Goal: Task Accomplishment & Management: Manage account settings

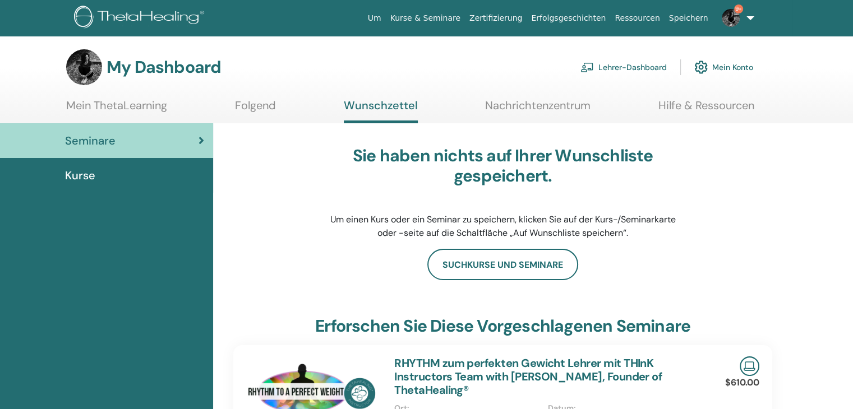
drag, startPoint x: 0, startPoint y: 0, endPoint x: 141, endPoint y: 140, distance: 198.6
click at [141, 140] on div "Seminare" at bounding box center [106, 140] width 195 height 17
click at [96, 175] on div "Kurse" at bounding box center [106, 175] width 195 height 17
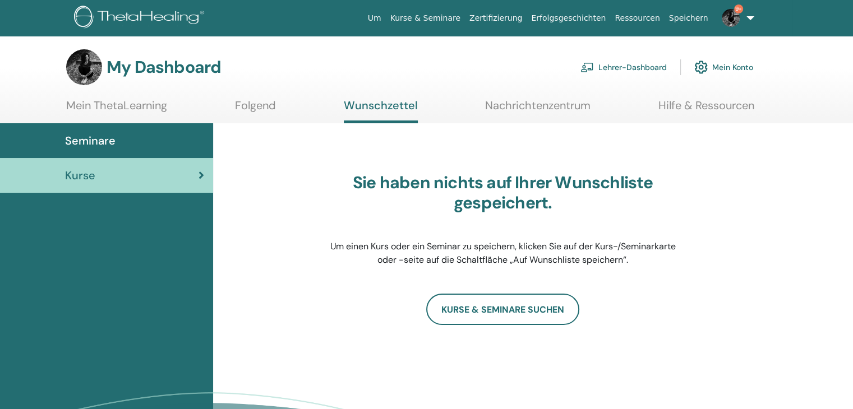
click at [104, 101] on link "Mein ThetaLearning" at bounding box center [116, 110] width 101 height 22
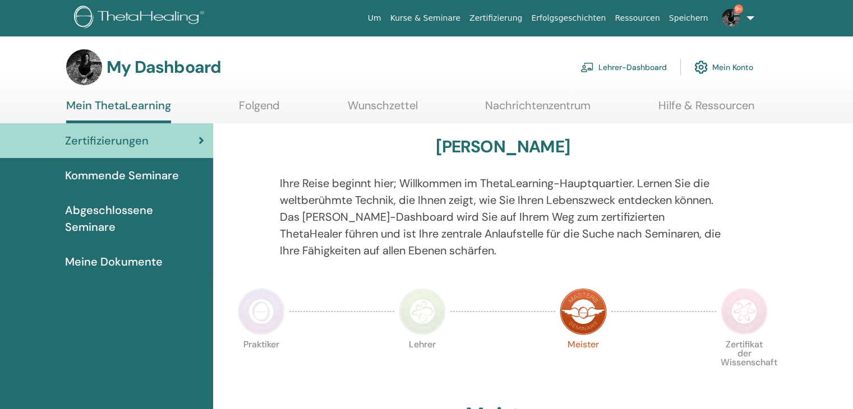
click at [617, 62] on link "Lehrer-Dashboard" at bounding box center [623, 67] width 86 height 25
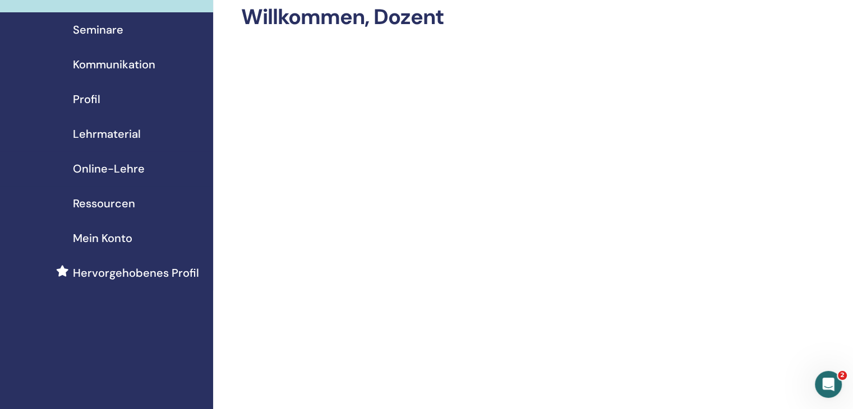
scroll to position [56, 0]
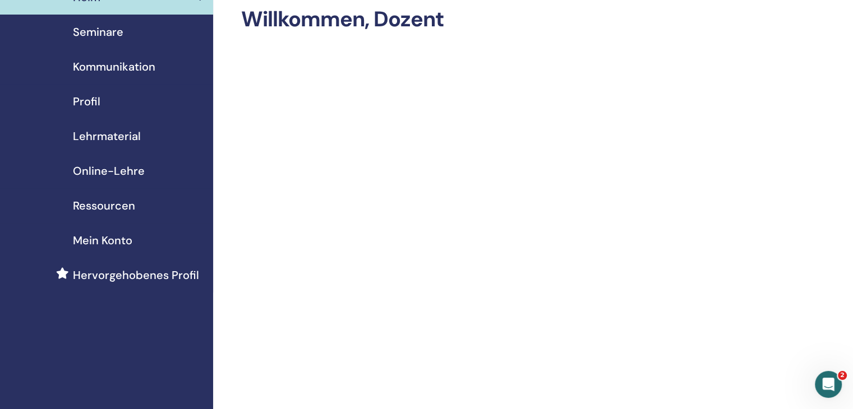
click at [113, 38] on span "Seminare" at bounding box center [98, 32] width 50 height 17
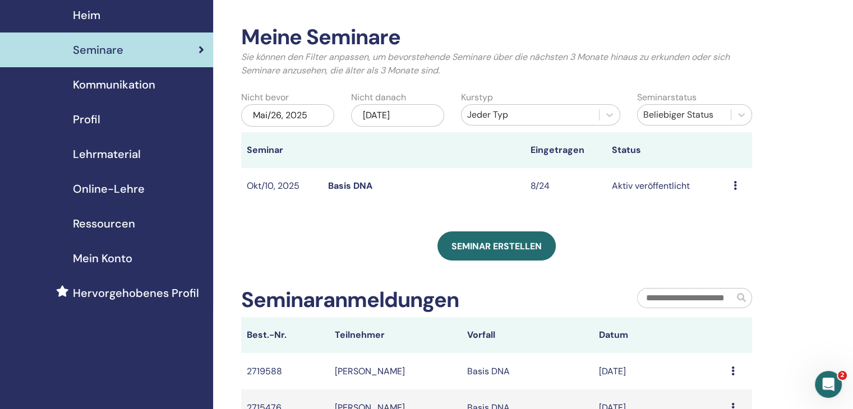
scroll to position [112, 0]
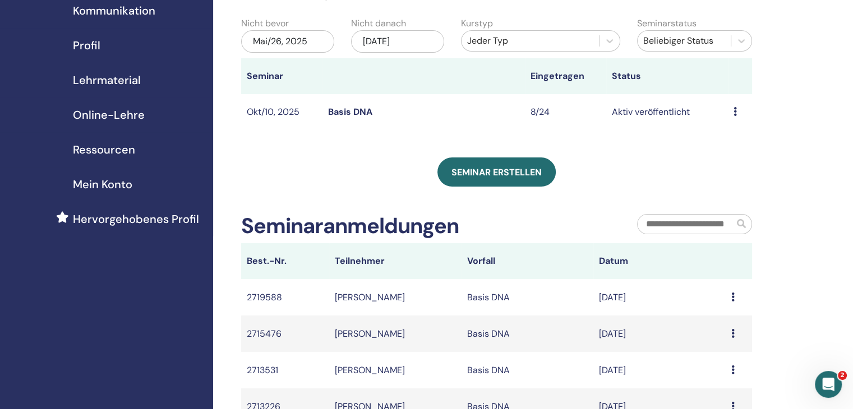
click at [543, 114] on td "8/24" at bounding box center [565, 112] width 81 height 36
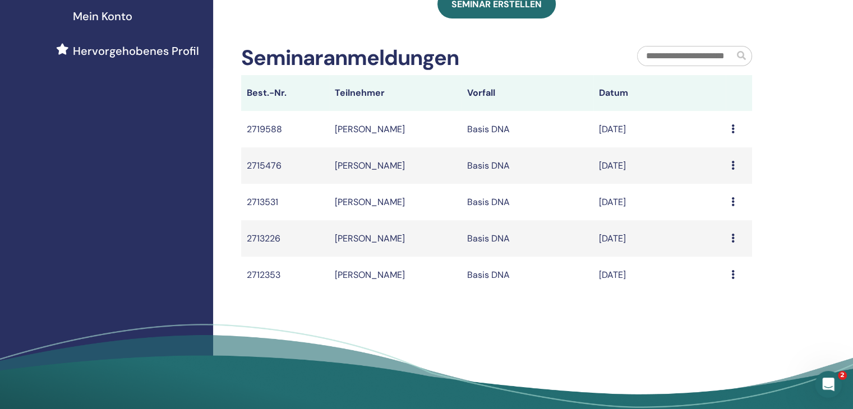
scroll to position [0, 0]
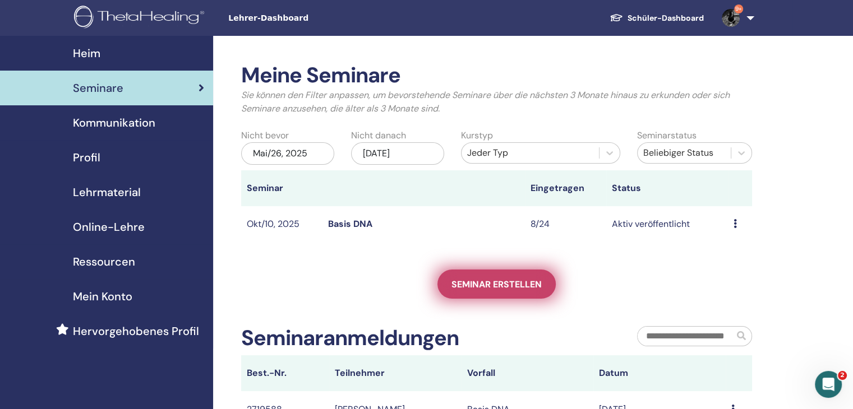
click at [506, 288] on span "Seminar erstellen" at bounding box center [496, 285] width 90 height 12
click at [497, 291] on link "Seminar erstellen" at bounding box center [496, 284] width 118 height 29
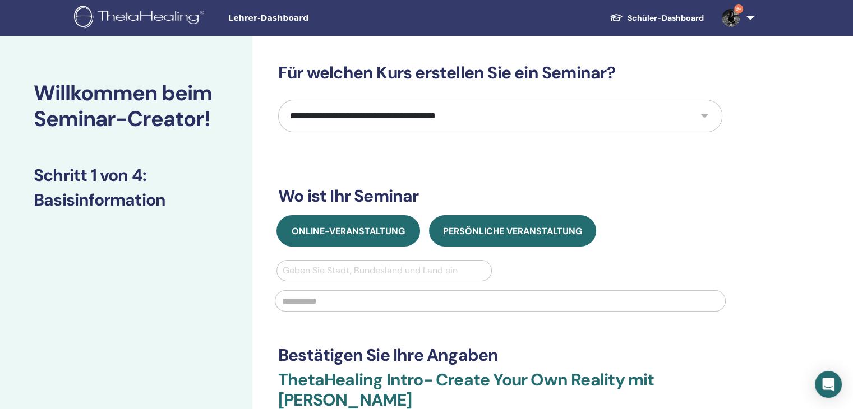
click at [395, 230] on span "Online-Veranstaltung" at bounding box center [347, 231] width 113 height 12
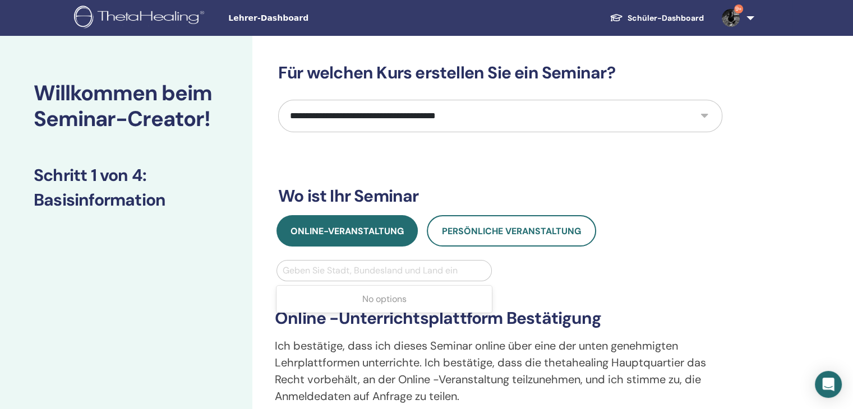
click at [395, 265] on div at bounding box center [384, 271] width 203 height 16
click at [681, 126] on select "**********" at bounding box center [500, 116] width 444 height 33
click at [697, 122] on select "**********" at bounding box center [500, 116] width 444 height 33
select select "*"
click at [278, 100] on select "**********" at bounding box center [500, 116] width 444 height 33
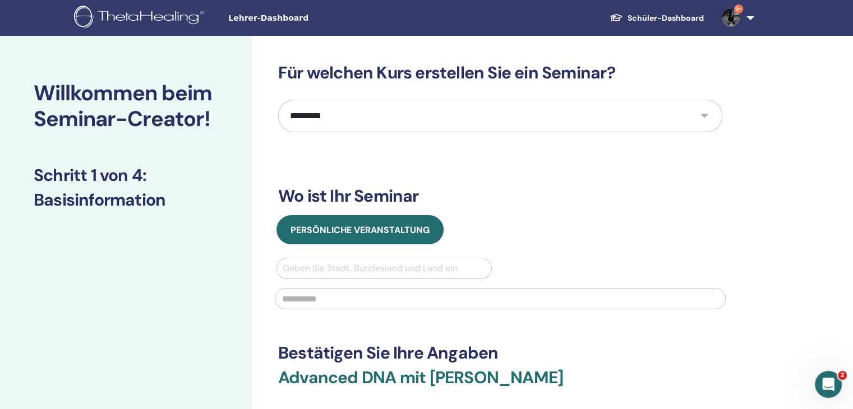
click at [702, 119] on select "**********" at bounding box center [500, 116] width 444 height 33
click at [278, 100] on select "**********" at bounding box center [500, 116] width 444 height 33
click at [727, 22] on img at bounding box center [730, 18] width 18 height 18
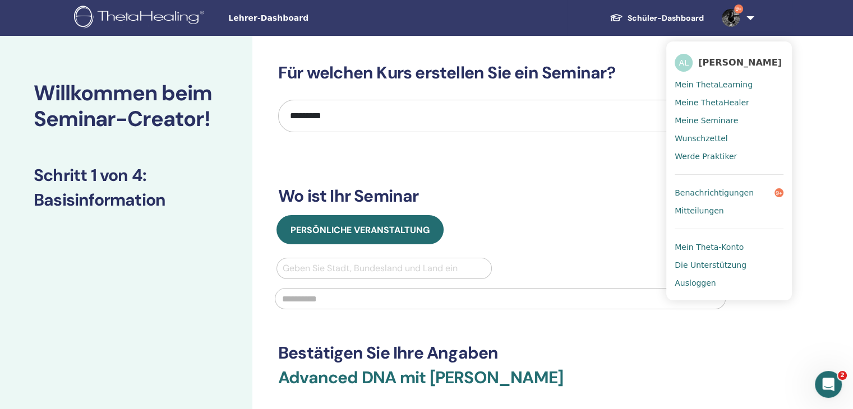
click at [719, 188] on span "Benachrichtigungen" at bounding box center [713, 193] width 79 height 10
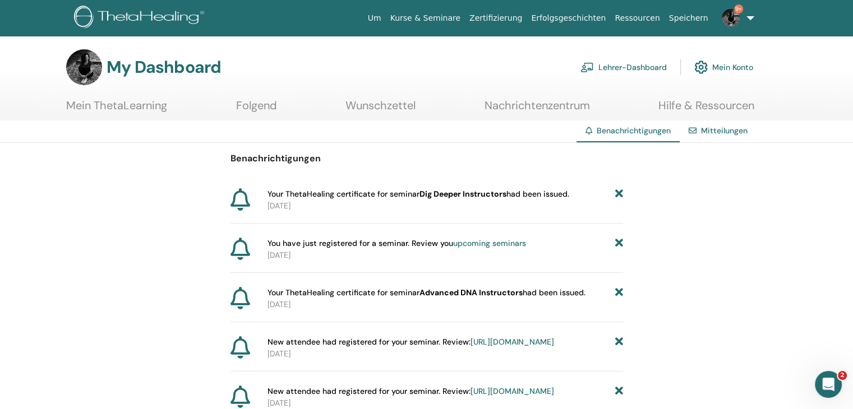
click at [623, 62] on link "Lehrer-Dashboard" at bounding box center [623, 67] width 86 height 25
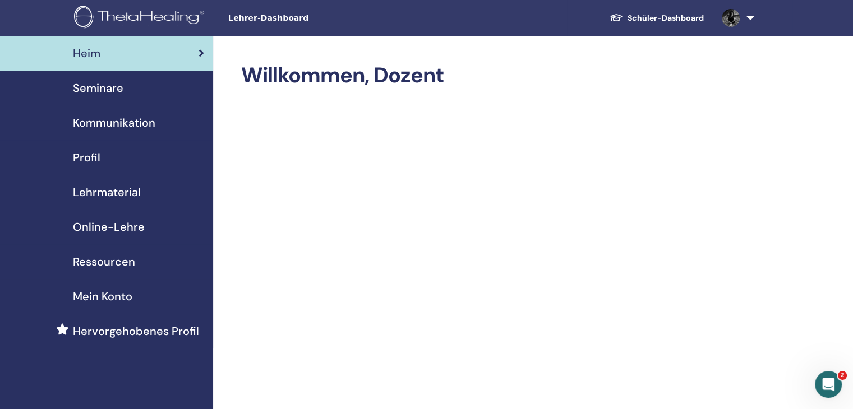
click at [108, 88] on span "Seminare" at bounding box center [98, 88] width 50 height 17
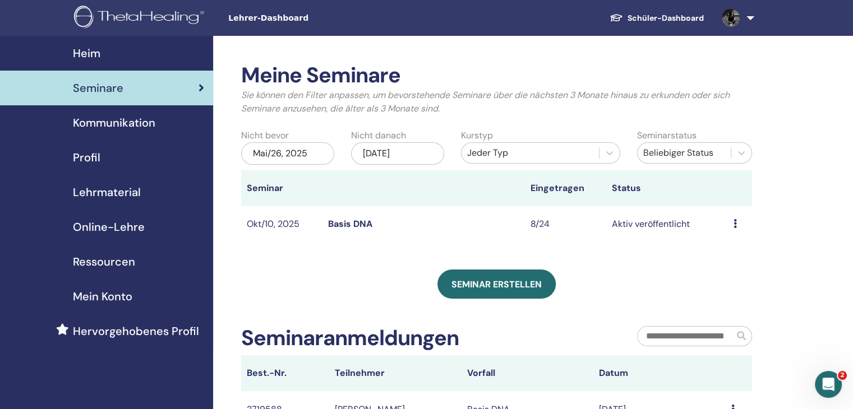
click at [113, 217] on link "Online-Lehre" at bounding box center [106, 227] width 213 height 35
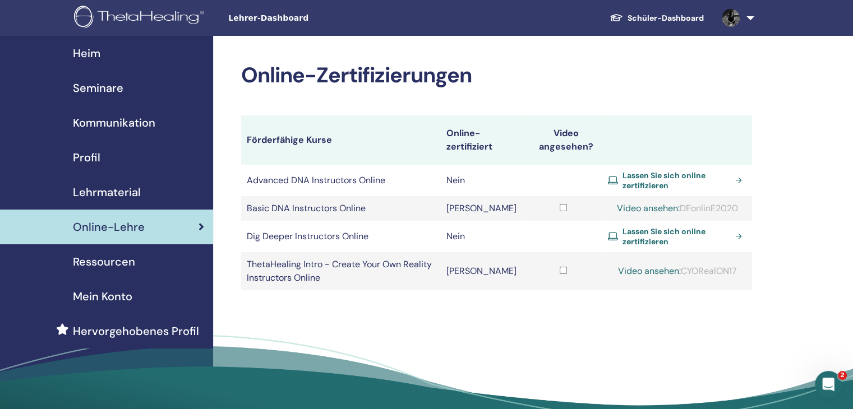
click at [623, 173] on span "Lassen Sie sich online zertifizieren" at bounding box center [676, 180] width 108 height 20
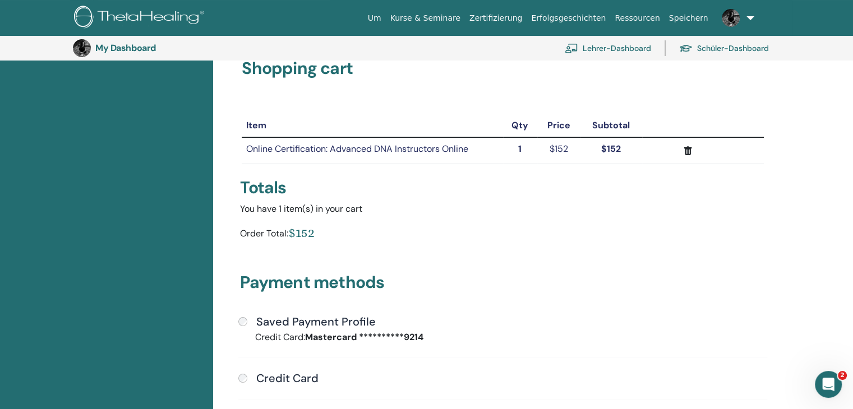
scroll to position [137, 0]
